Goal: Task Accomplishment & Management: Manage account settings

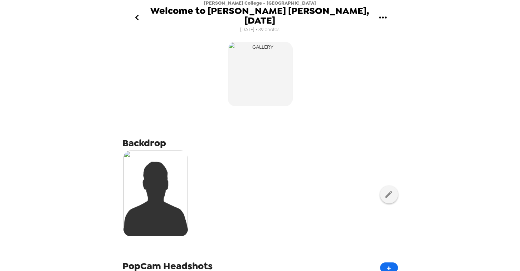
scroll to position [297, 0]
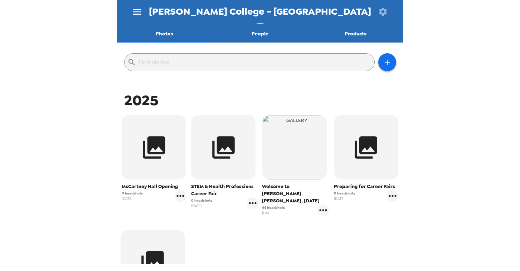
scroll to position [67, 0]
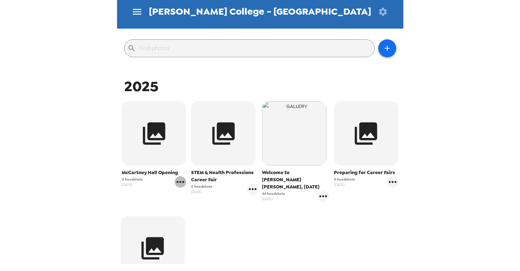
click at [177, 180] on icon "gallery menu" at bounding box center [180, 181] width 11 height 11
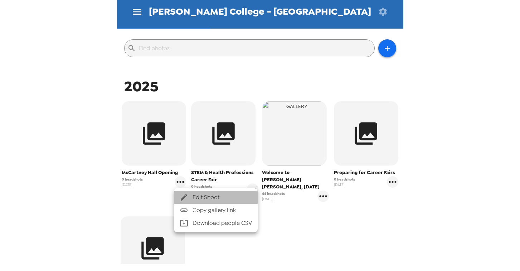
click at [188, 196] on icon at bounding box center [184, 197] width 9 height 9
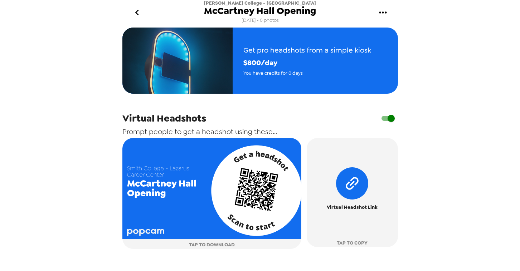
scroll to position [210, 0]
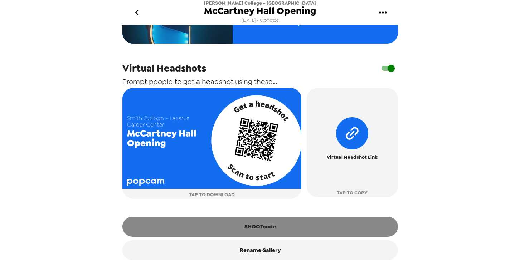
click at [232, 227] on button "SHOOTcode" at bounding box center [260, 227] width 276 height 20
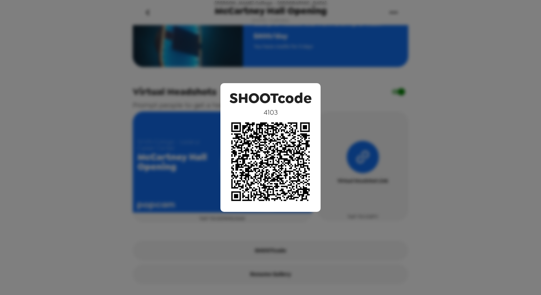
scroll to position [181, 0]
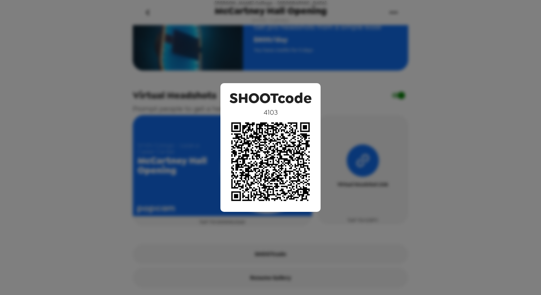
click at [330, 105] on div "SHOOTcode 4103" at bounding box center [270, 147] width 541 height 295
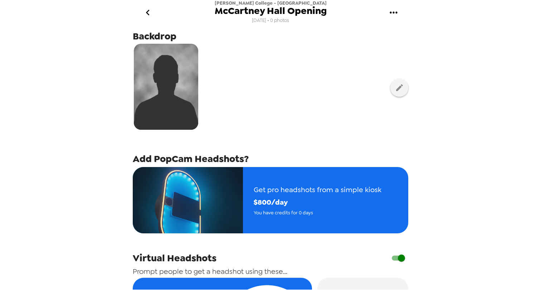
scroll to position [0, 0]
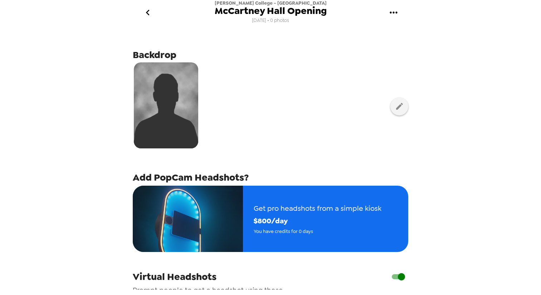
click at [146, 14] on icon "go back" at bounding box center [147, 12] width 11 height 11
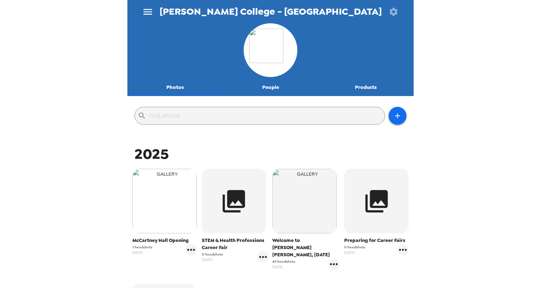
click at [156, 202] on img "button" at bounding box center [164, 201] width 64 height 64
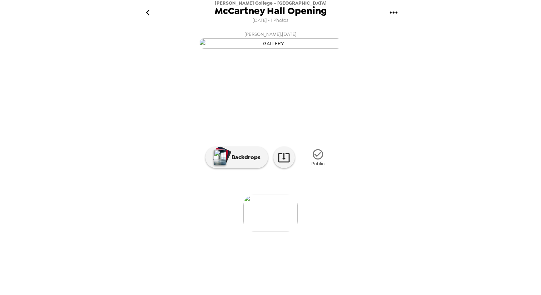
scroll to position [20, 0]
click at [219, 165] on img "button" at bounding box center [220, 157] width 13 height 16
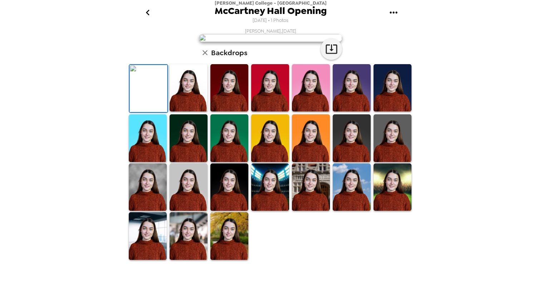
scroll to position [0, 0]
click at [147, 13] on icon "go back" at bounding box center [148, 13] width 4 height 6
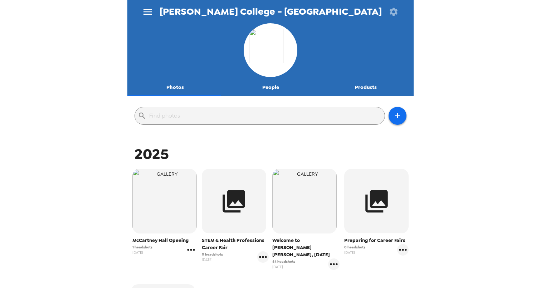
click at [189, 249] on icon "gallery menu" at bounding box center [190, 249] width 11 height 11
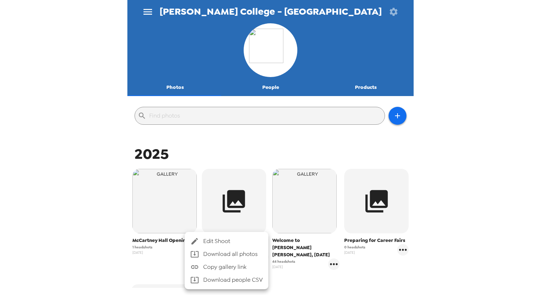
click at [208, 242] on span "Edit Shoot" at bounding box center [232, 241] width 59 height 9
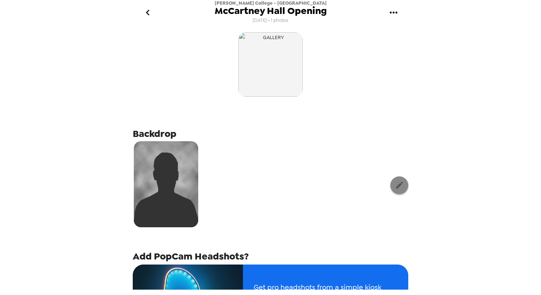
click at [395, 188] on icon "button" at bounding box center [399, 184] width 9 height 9
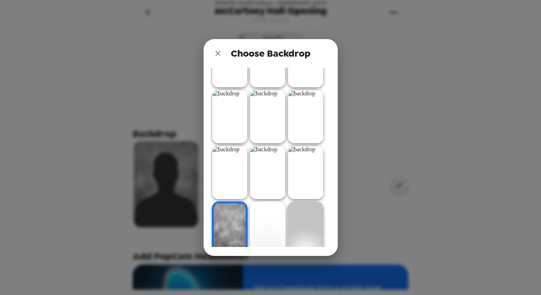
scroll to position [93, 0]
click at [241, 169] on img at bounding box center [230, 171] width 36 height 54
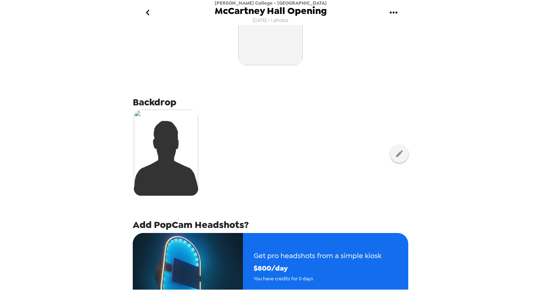
scroll to position [0, 0]
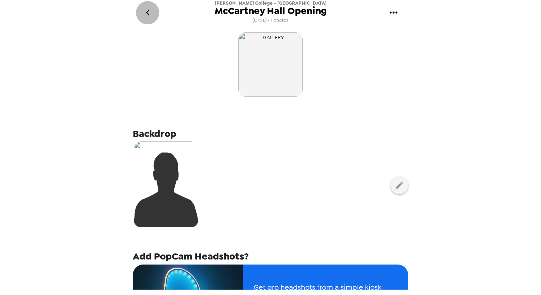
click at [148, 11] on icon "go back" at bounding box center [148, 13] width 4 height 6
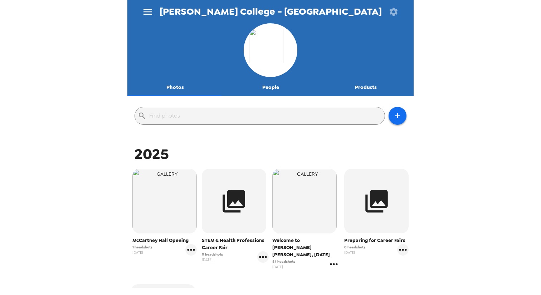
click at [330, 260] on icon "gallery menu" at bounding box center [333, 263] width 11 height 11
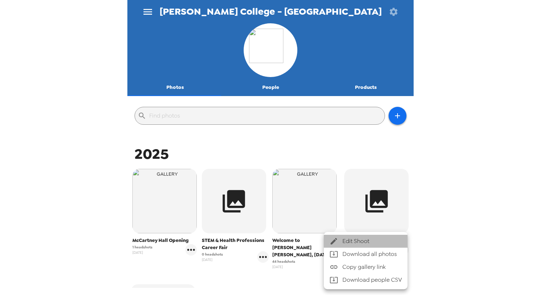
click at [336, 241] on icon at bounding box center [334, 241] width 9 height 9
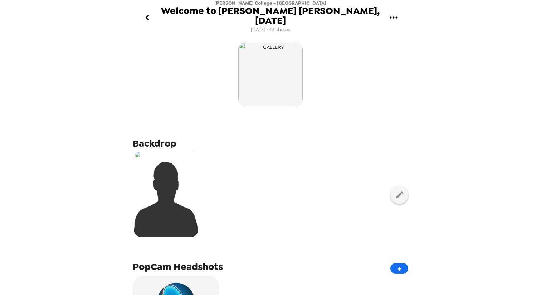
click at [151, 12] on icon "go back" at bounding box center [147, 17] width 11 height 11
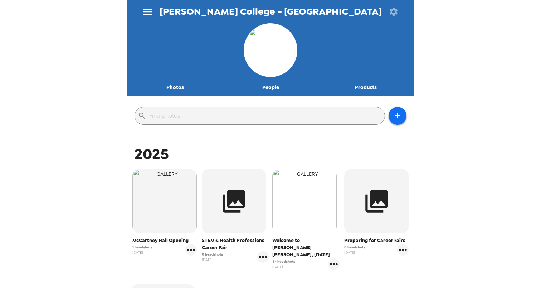
scroll to position [14, 0]
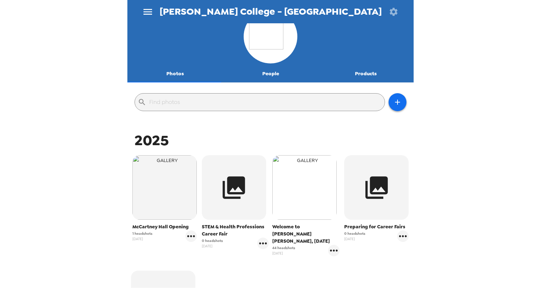
click at [313, 197] on img "button" at bounding box center [304, 187] width 64 height 64
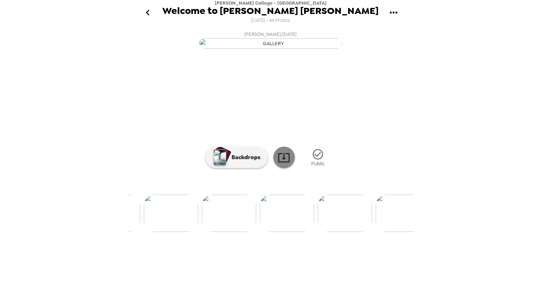
click at [279, 164] on icon at bounding box center [284, 157] width 13 height 13
